Goal: Communication & Community: Answer question/provide support

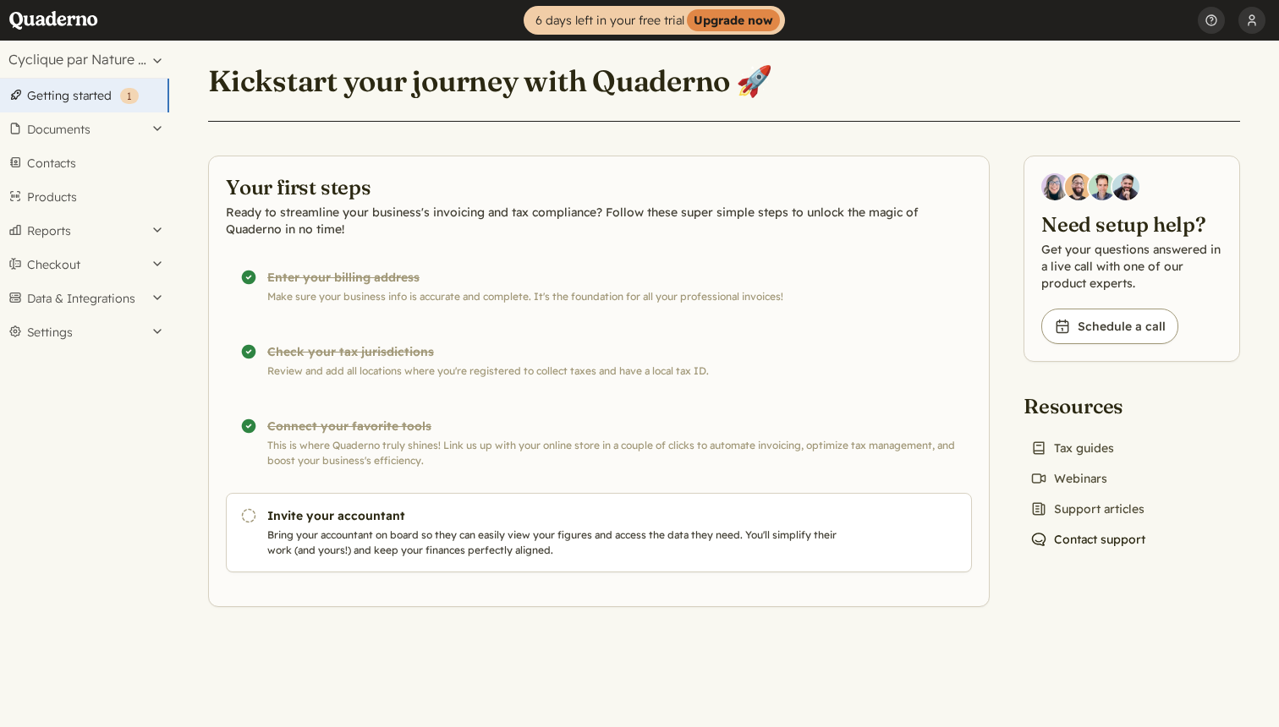
click at [1087, 539] on link "Chat icon Contact support" at bounding box center [1087, 540] width 129 height 24
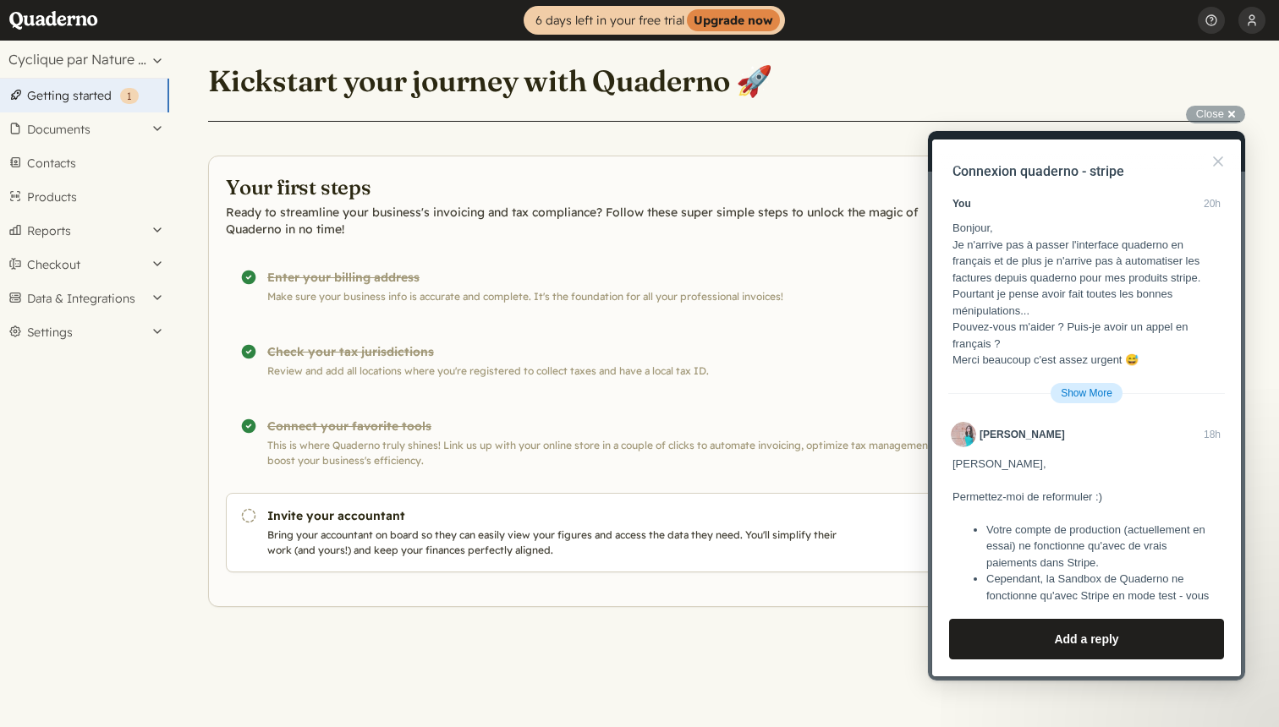
scroll to position [4767, 0]
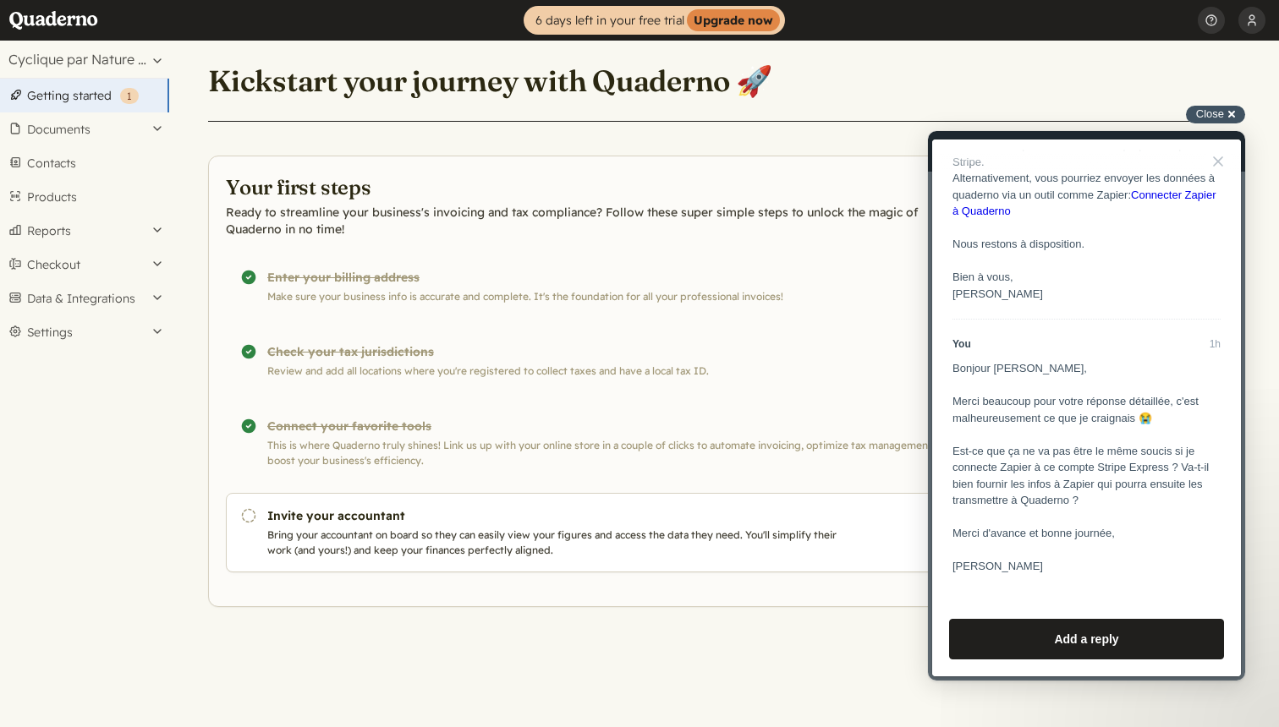
click at [1215, 112] on span "Close" at bounding box center [1210, 113] width 28 height 13
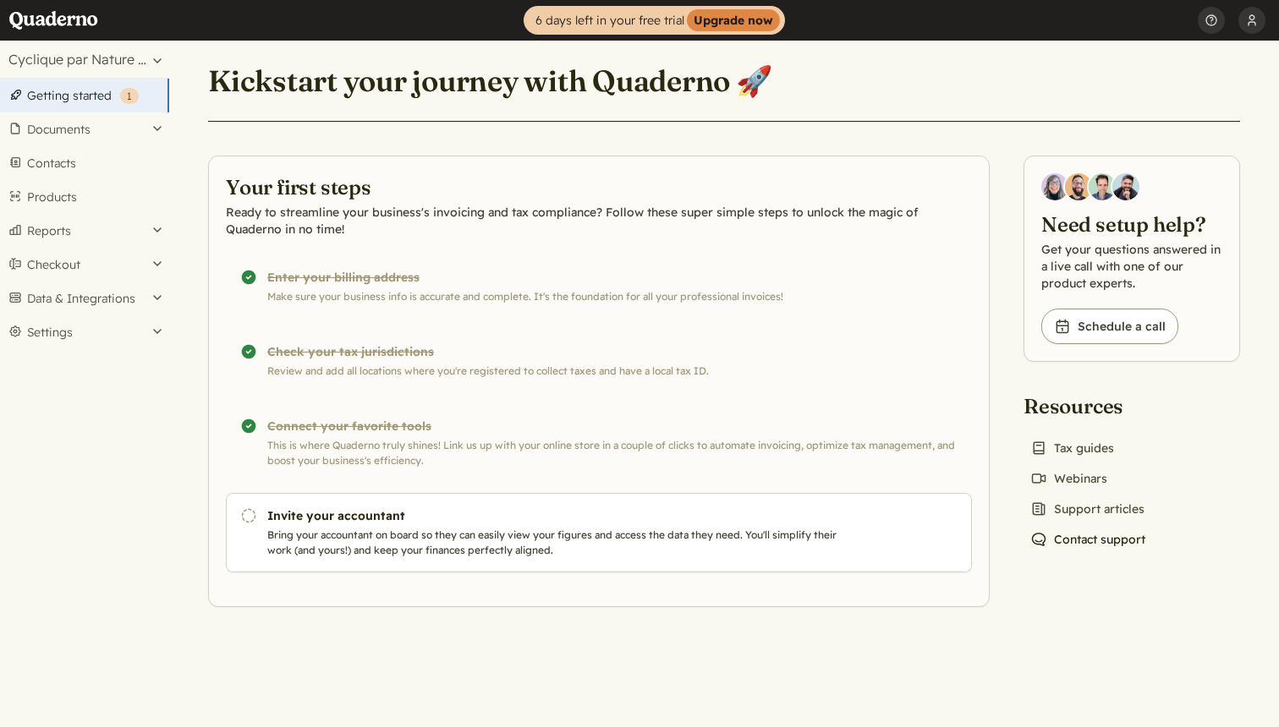
click at [1085, 534] on link "Chat icon Contact support" at bounding box center [1087, 540] width 129 height 24
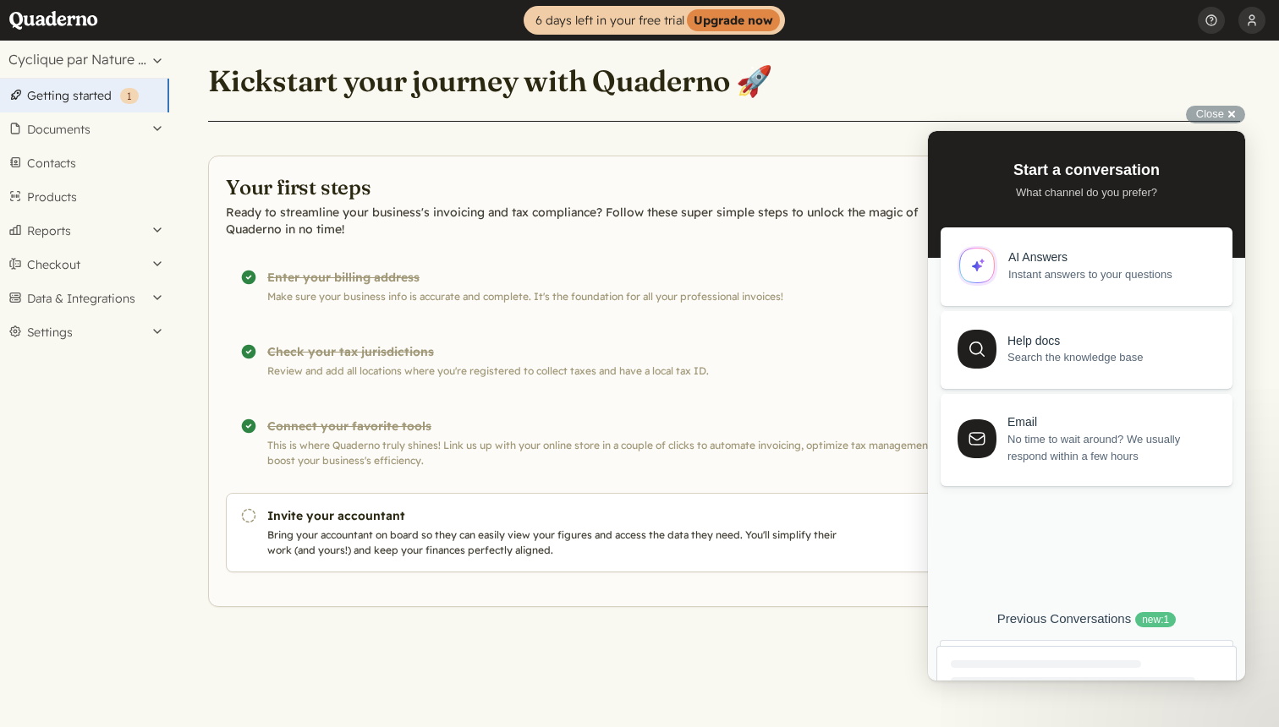
click at [1098, 626] on div "Previous Conversations new : 1" at bounding box center [1086, 619] width 300 height 16
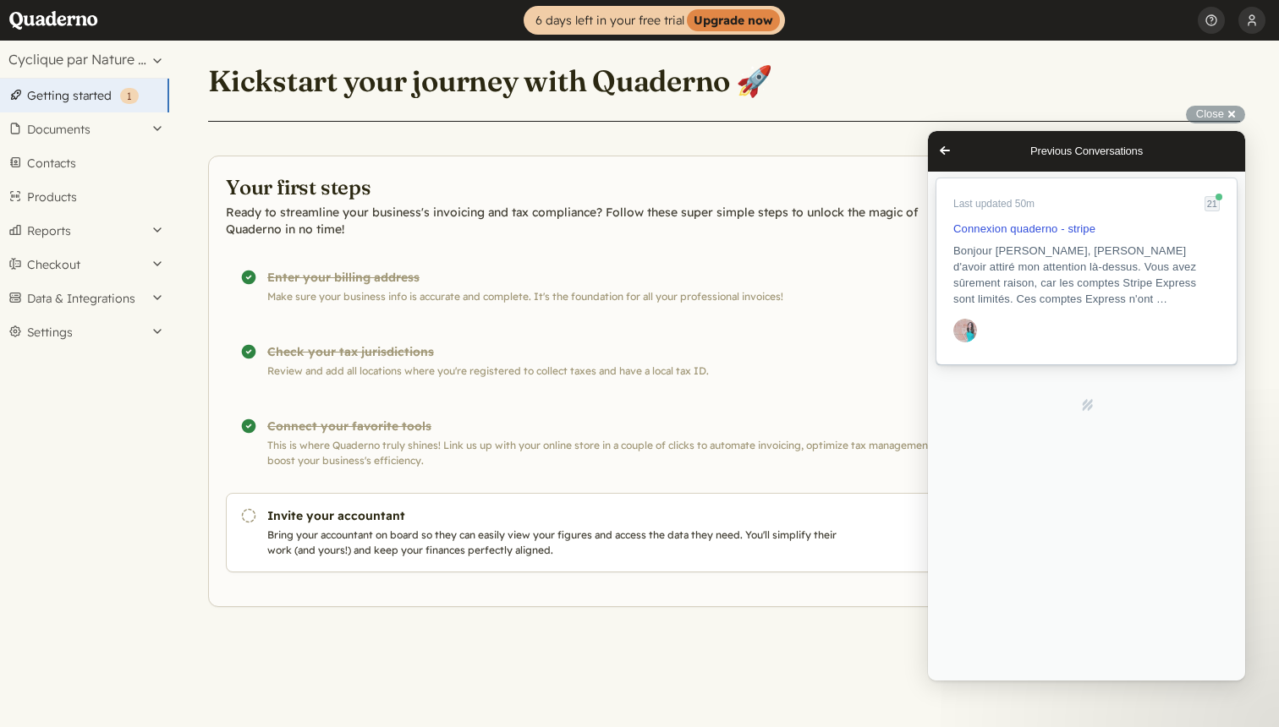
click at [1060, 270] on span "Bonjour [PERSON_NAME], [PERSON_NAME] d'avoir attiré mon attention là-dessus. Vo…" at bounding box center [1074, 274] width 243 height 61
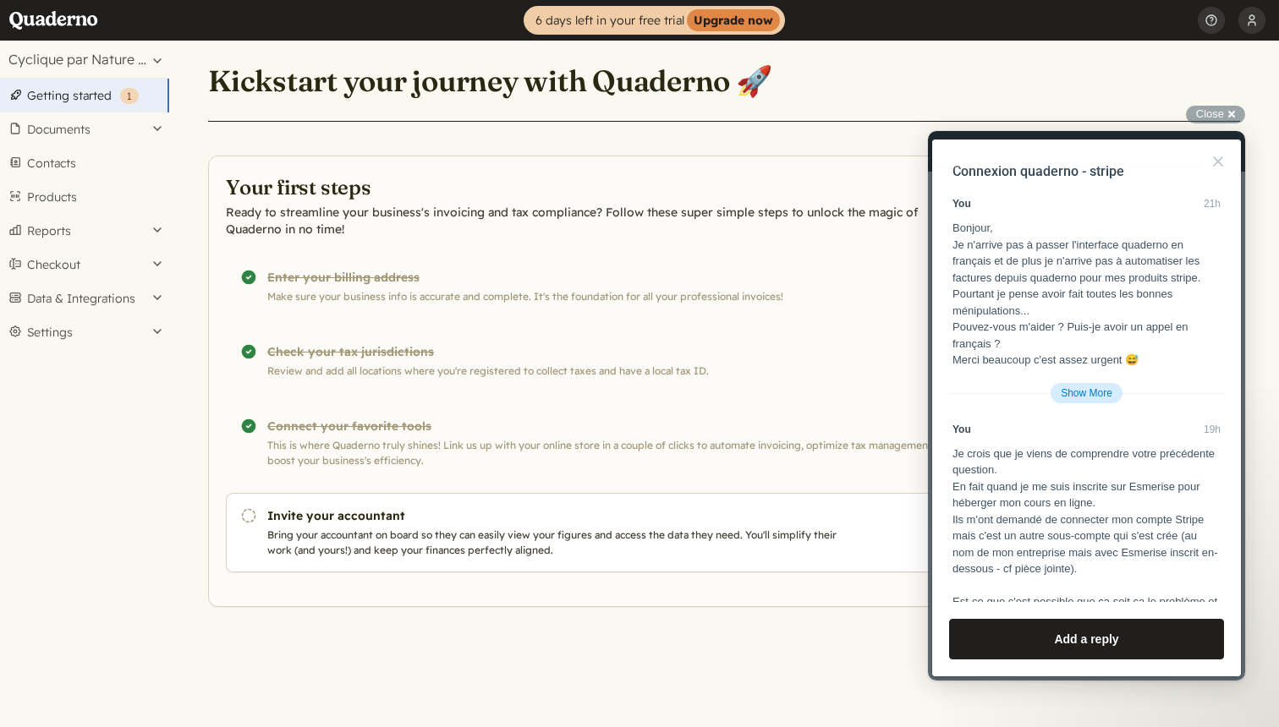
scroll to position [4530, 0]
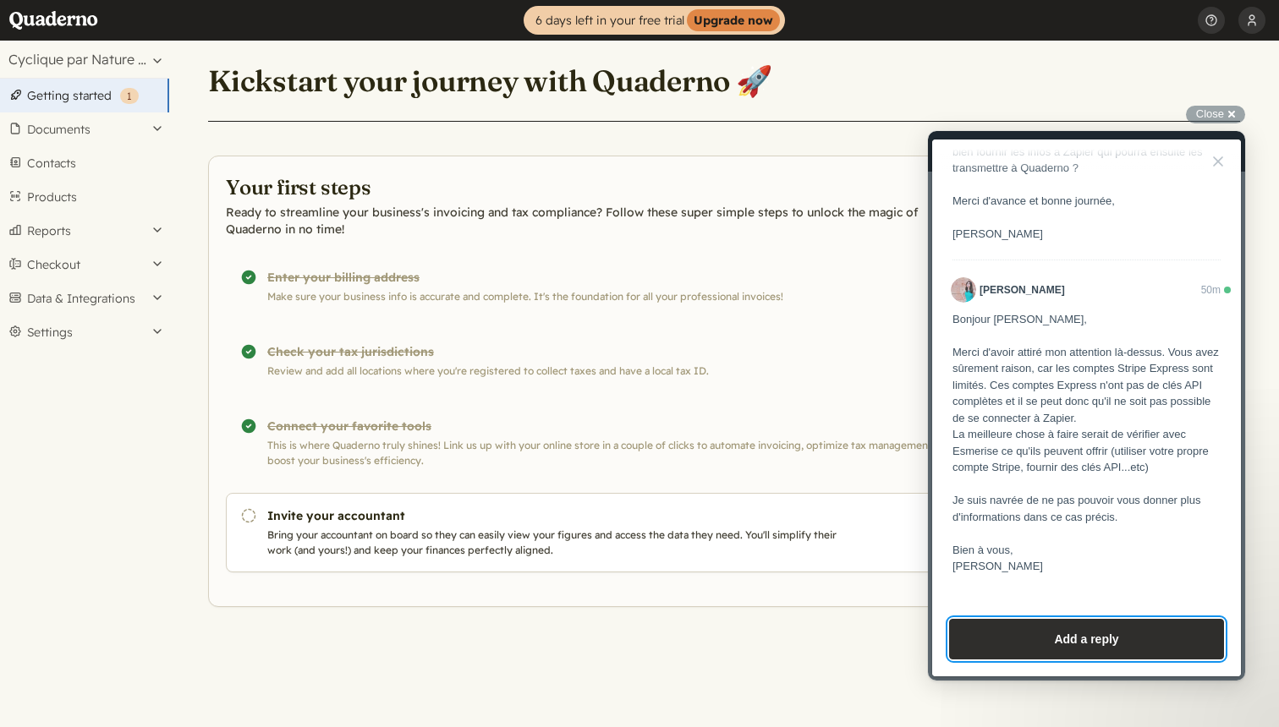
click at [1087, 647] on button "Add a reply" at bounding box center [1086, 639] width 275 height 41
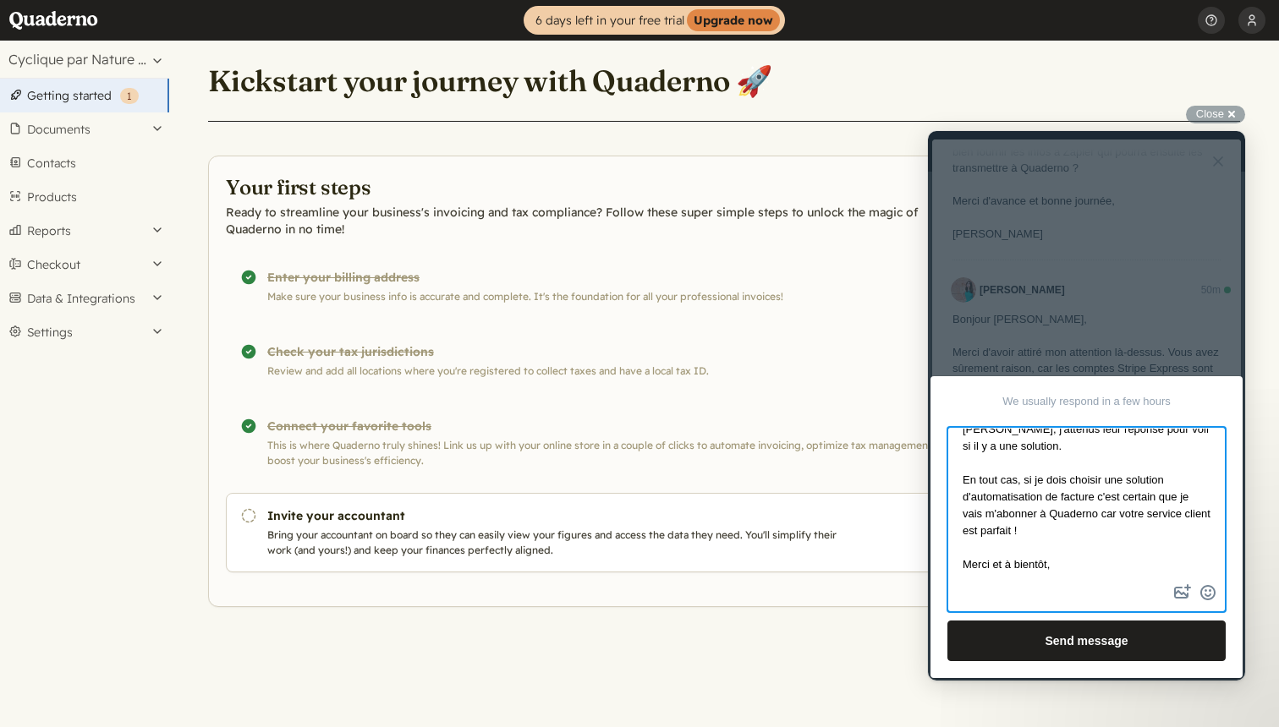
scroll to position [156, 0]
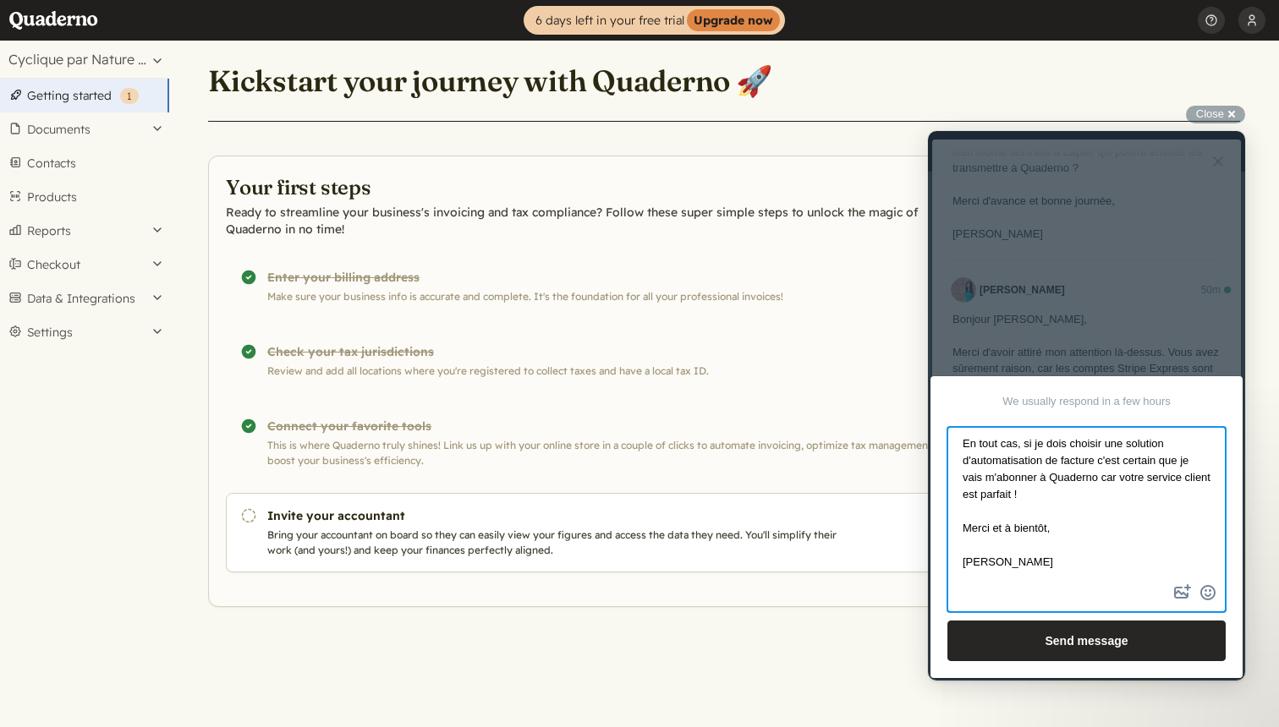
type textarea "Bonjour, Ne vous excusez pas vous avez été très réactive et d'une aide précieus…"
click at [1071, 649] on button "Send message" at bounding box center [1086, 641] width 278 height 41
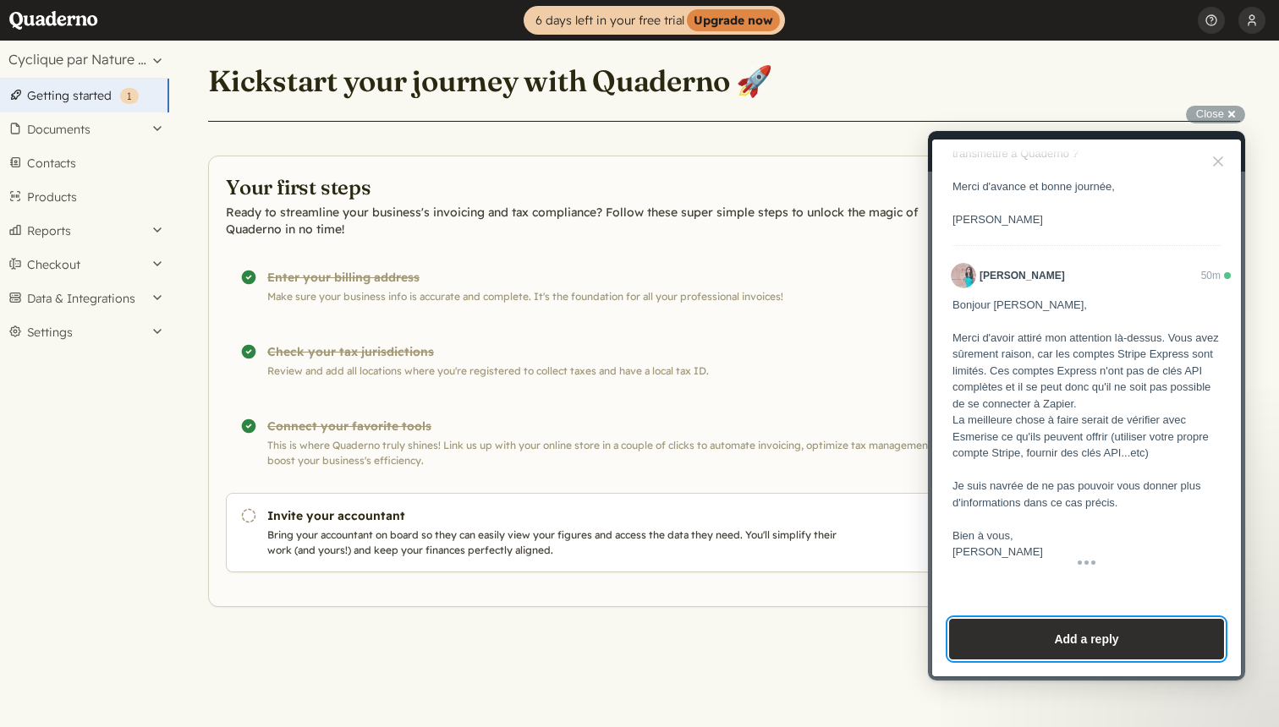
scroll to position [4424, 0]
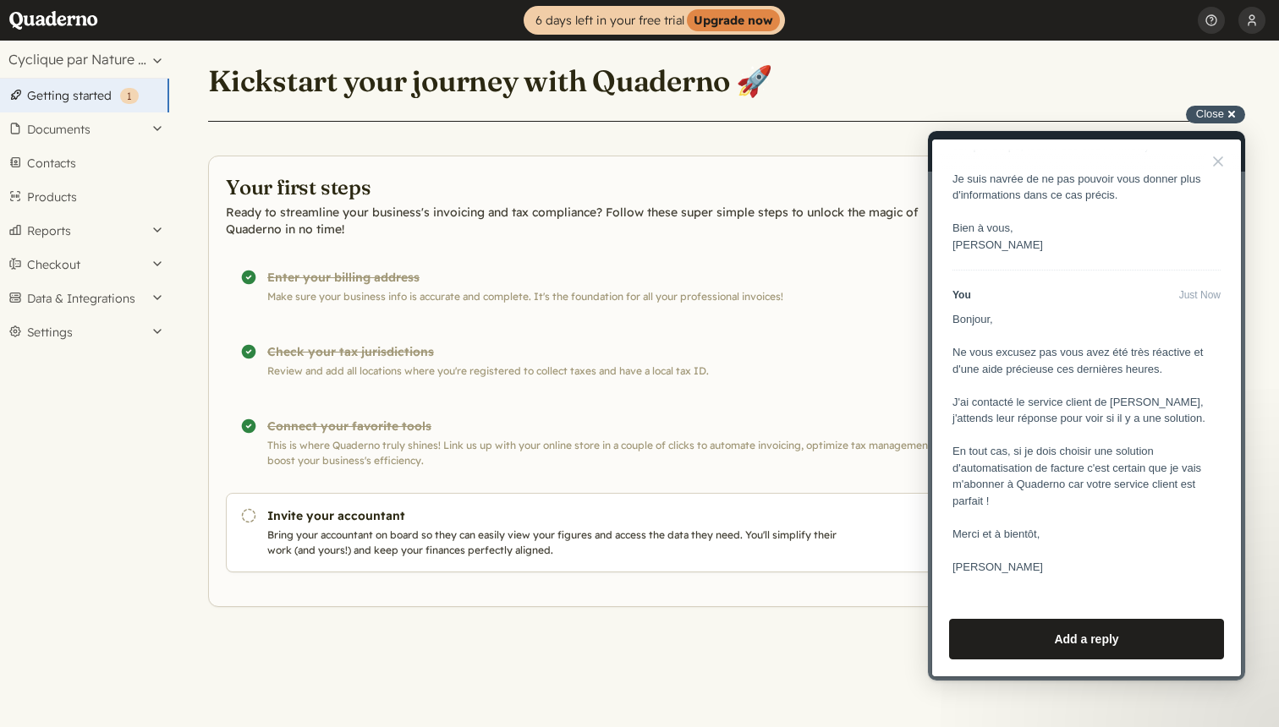
click at [1208, 115] on span "Close" at bounding box center [1210, 113] width 28 height 13
